Goal: Task Accomplishment & Management: Manage account settings

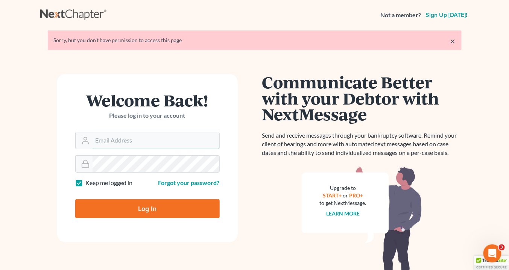
type input "[EMAIL_ADDRESS][DOMAIN_NAME]"
click at [174, 208] on input "Log In" at bounding box center [147, 209] width 145 height 19
type input "Thinking..."
